Goal: Check status

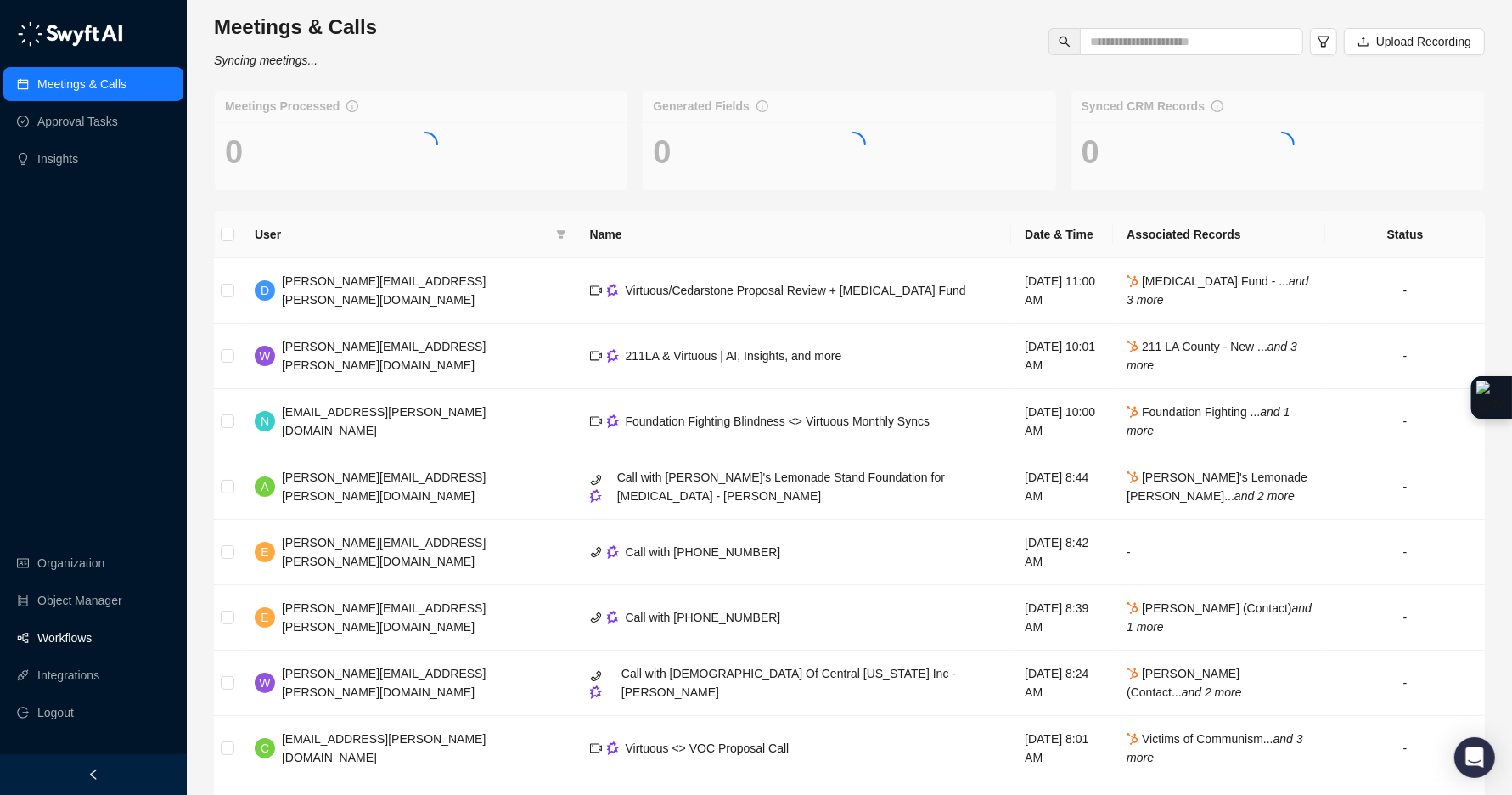
click at [85, 640] on link "Workflows" at bounding box center [65, 638] width 55 height 34
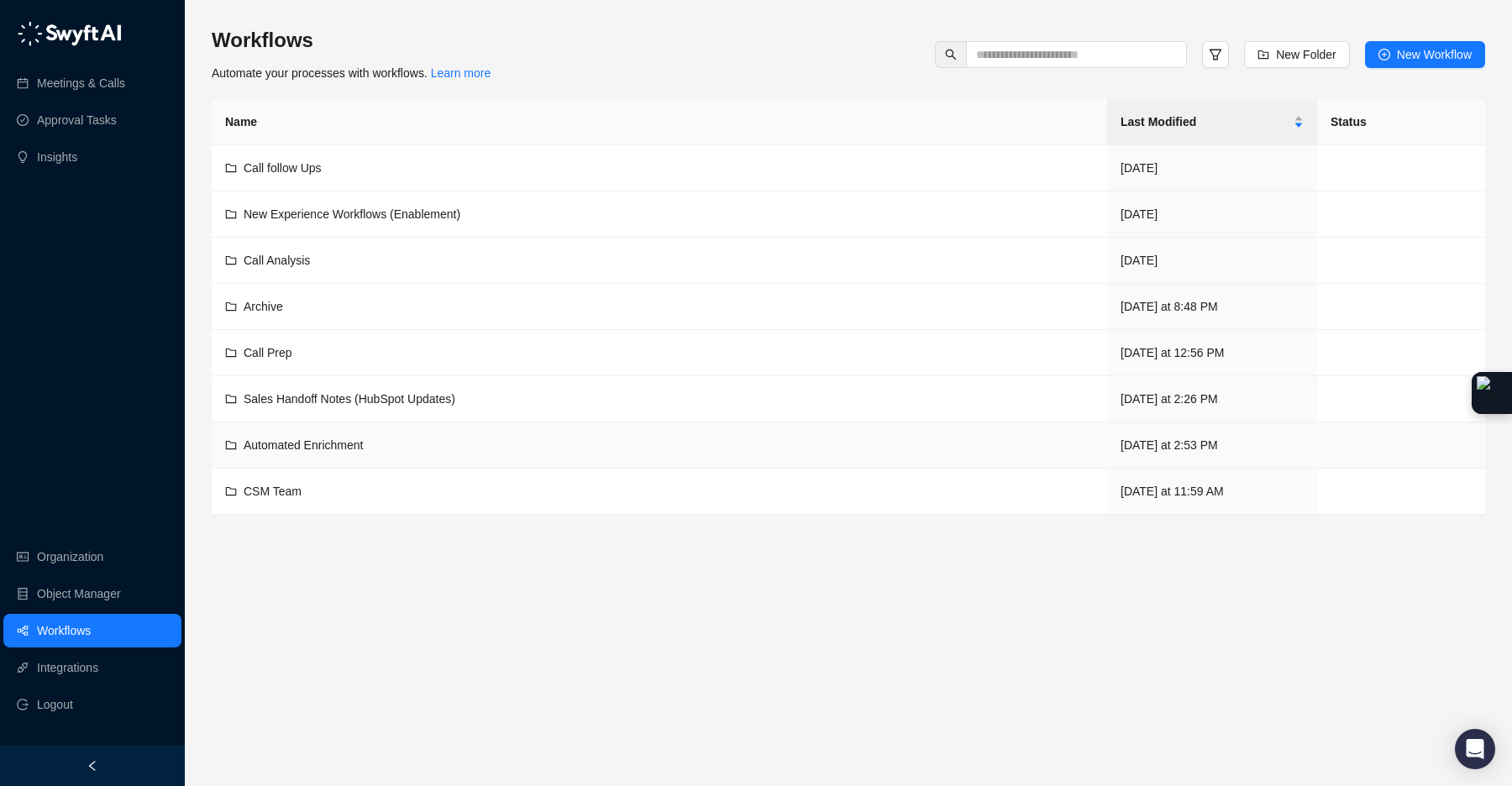
click at [288, 441] on span "Automated Enrichment" at bounding box center [303, 445] width 119 height 13
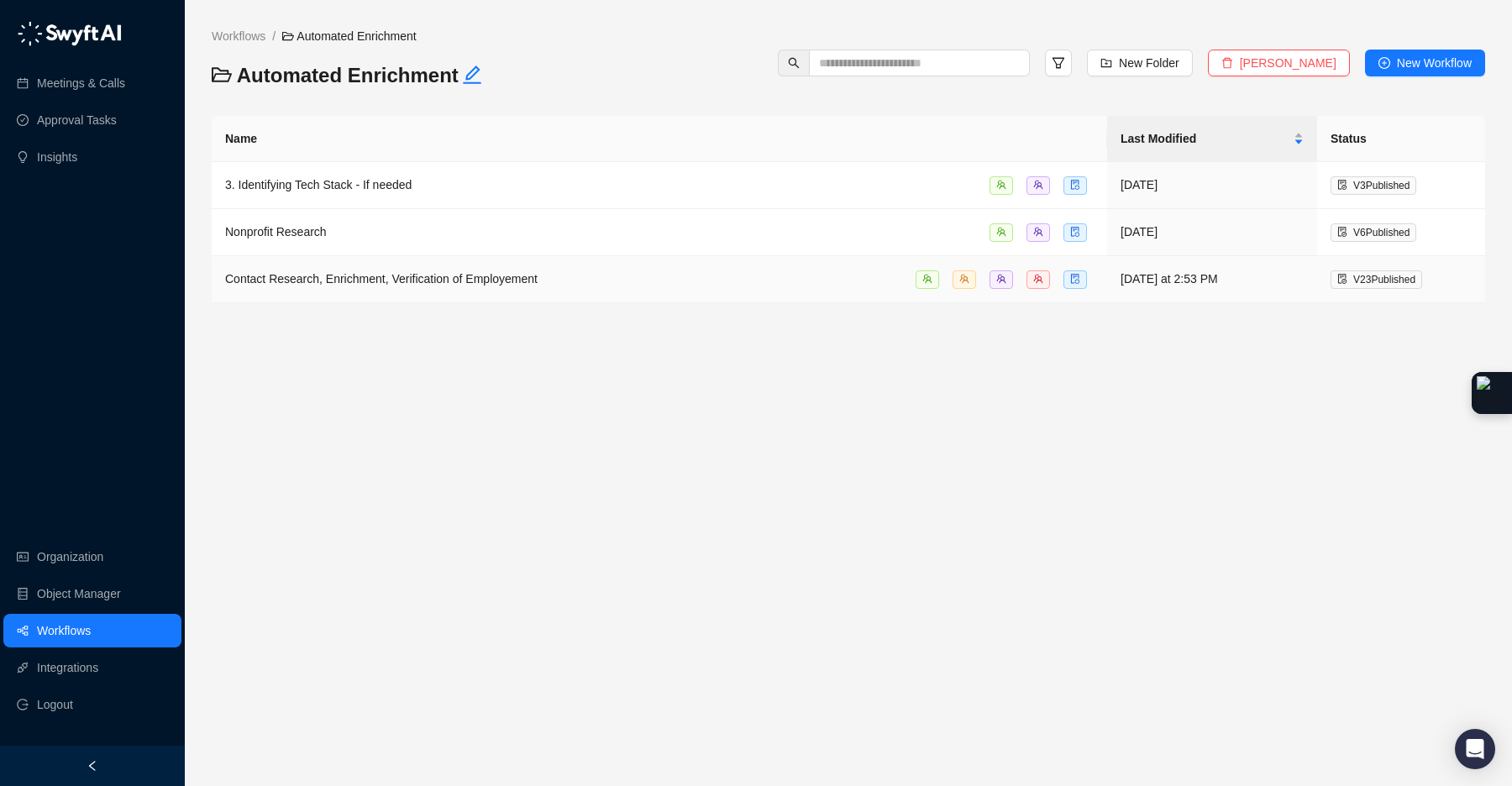
click at [332, 283] on span "Contact Research, Enrichment, Verification of Employement" at bounding box center [381, 278] width 313 height 13
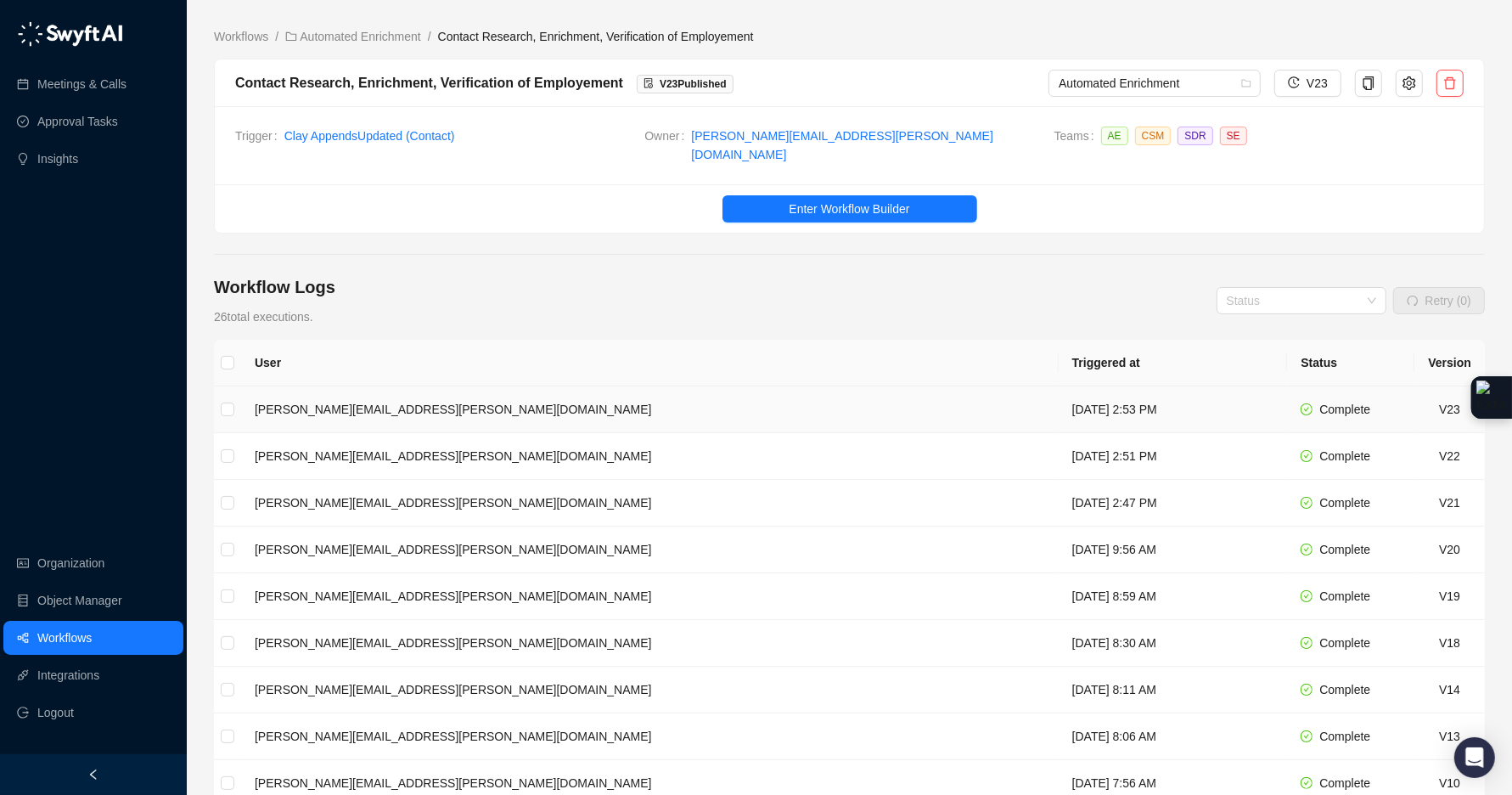
click at [680, 386] on td "[PERSON_NAME][EMAIL_ADDRESS][PERSON_NAME][DOMAIN_NAME]" at bounding box center [649, 410] width 817 height 47
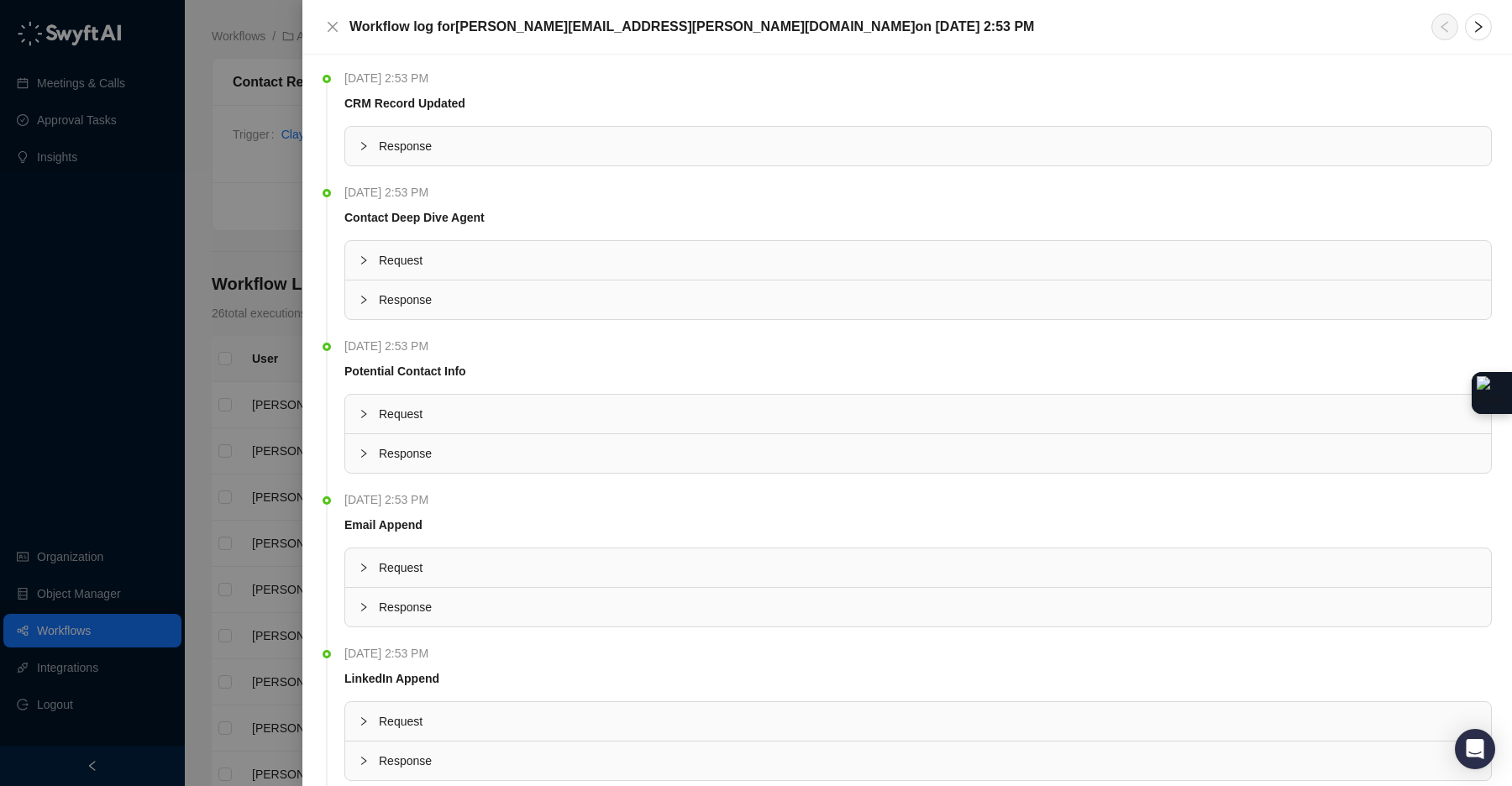
click at [357, 136] on div "Response" at bounding box center [919, 146] width 1146 height 38
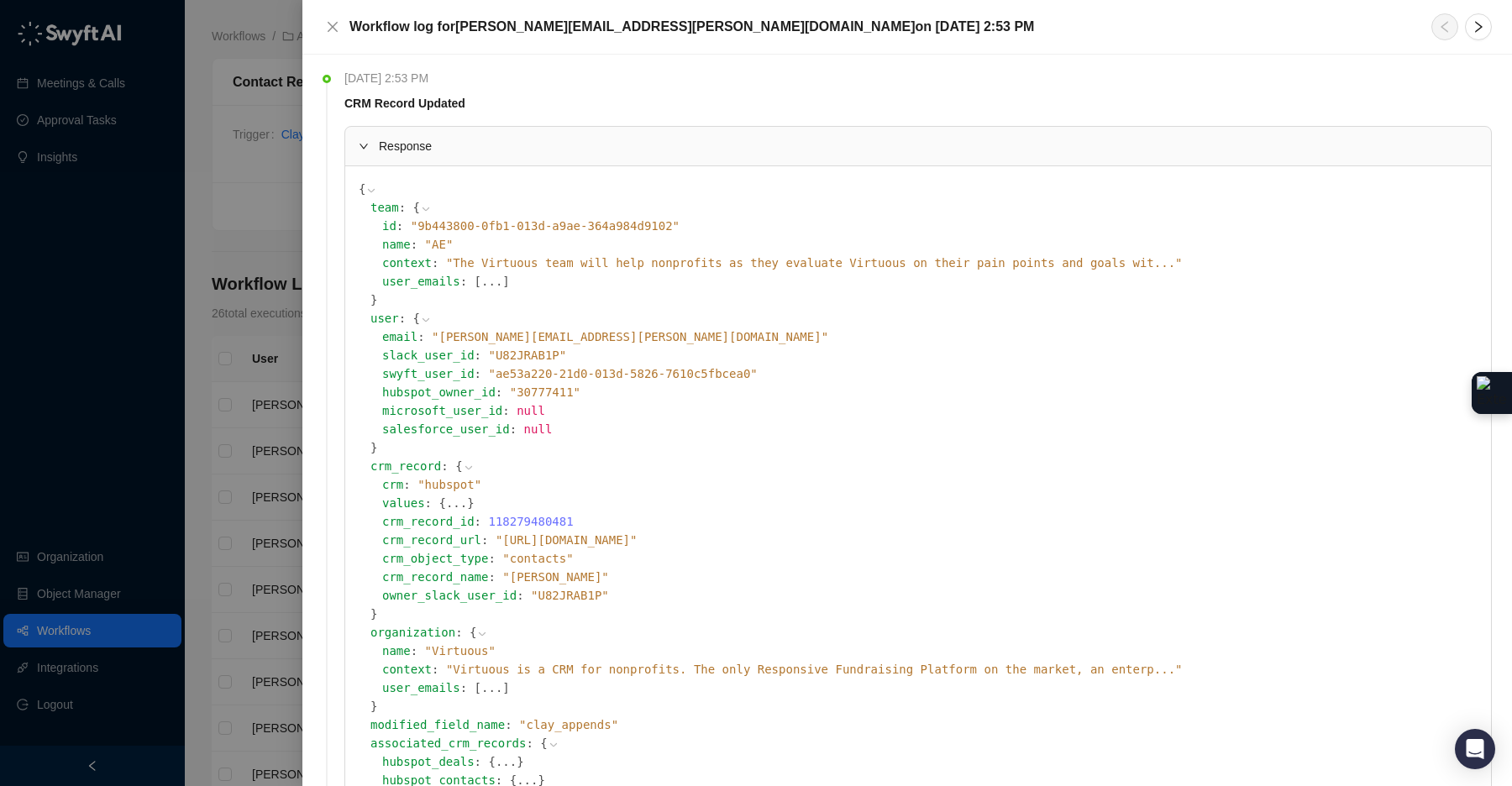
click at [635, 541] on span "" [URL][DOMAIN_NAME] "" at bounding box center [567, 539] width 142 height 13
click at [0, 0] on icon at bounding box center [0, 0] width 0 height 0
